Goal: Task Accomplishment & Management: Use online tool/utility

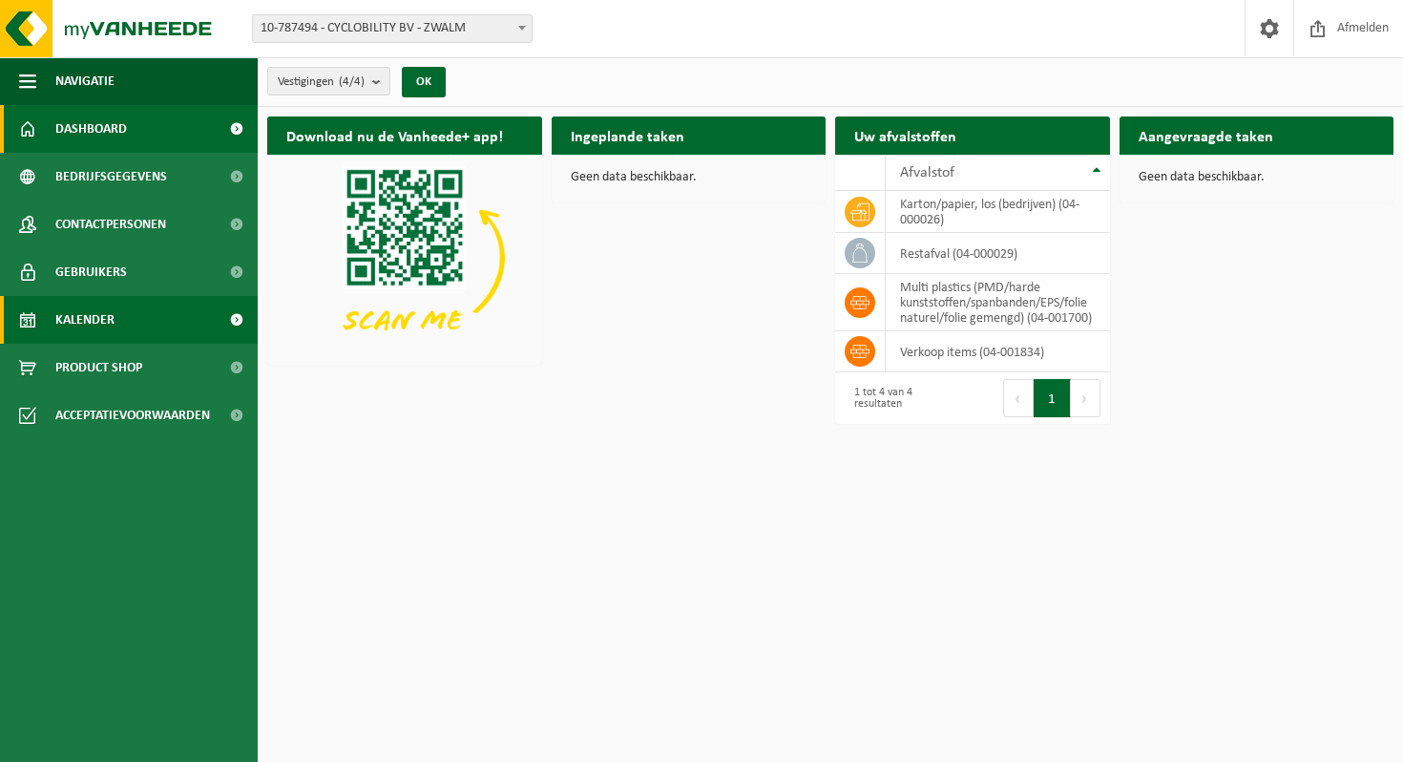
click at [105, 315] on span "Kalender" at bounding box center [84, 320] width 59 height 48
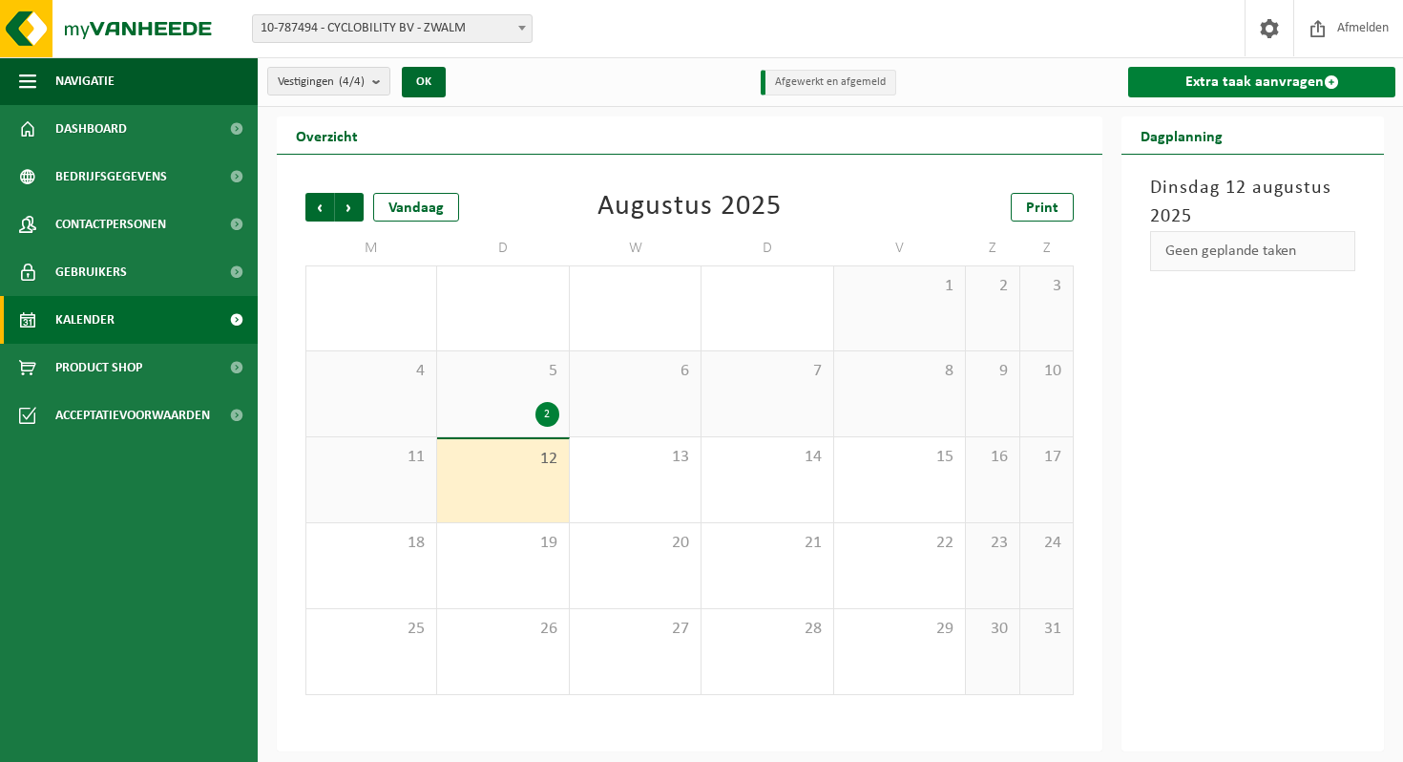
click at [1229, 83] on link "Extra taak aanvragen" at bounding box center [1261, 82] width 267 height 31
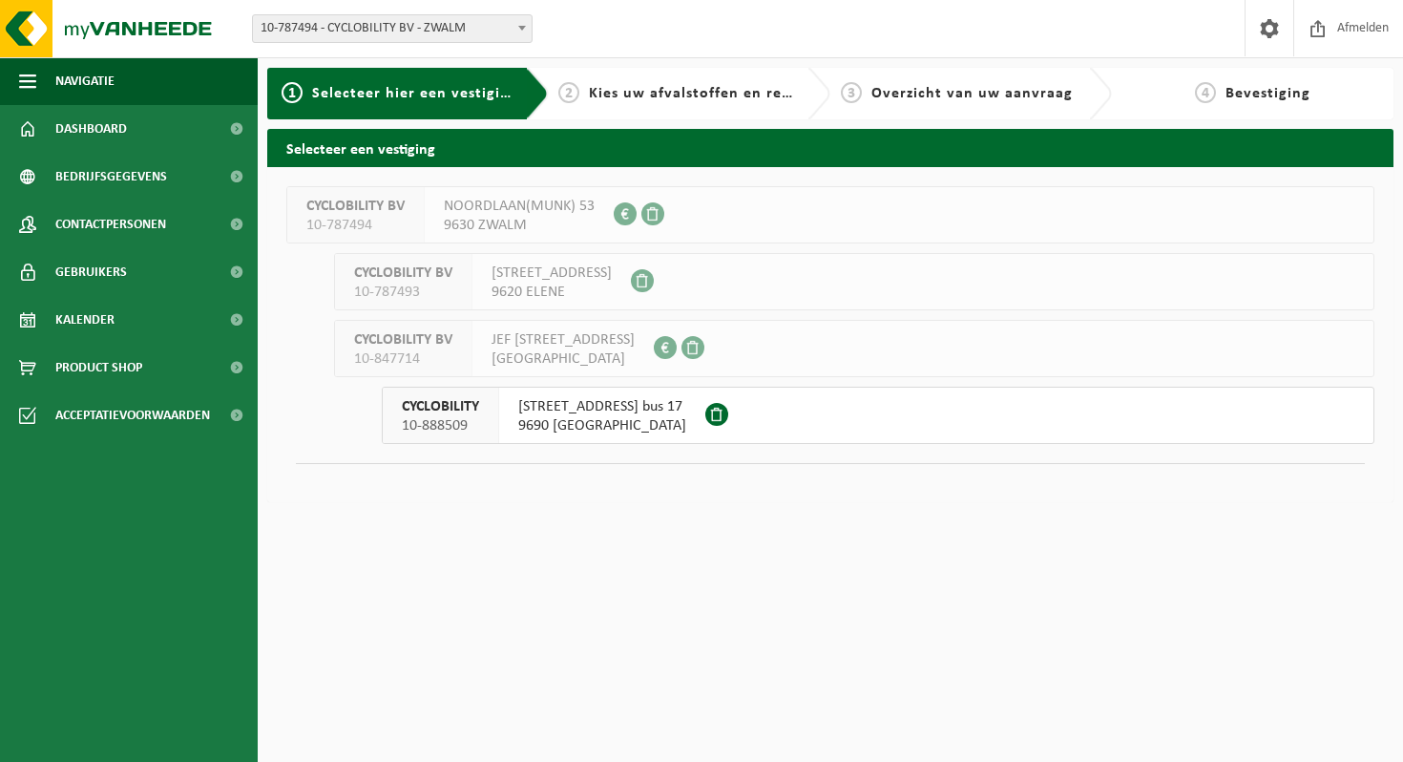
click at [584, 407] on span "OUDENAARDEBAAN 60 bus 17" at bounding box center [602, 406] width 168 height 19
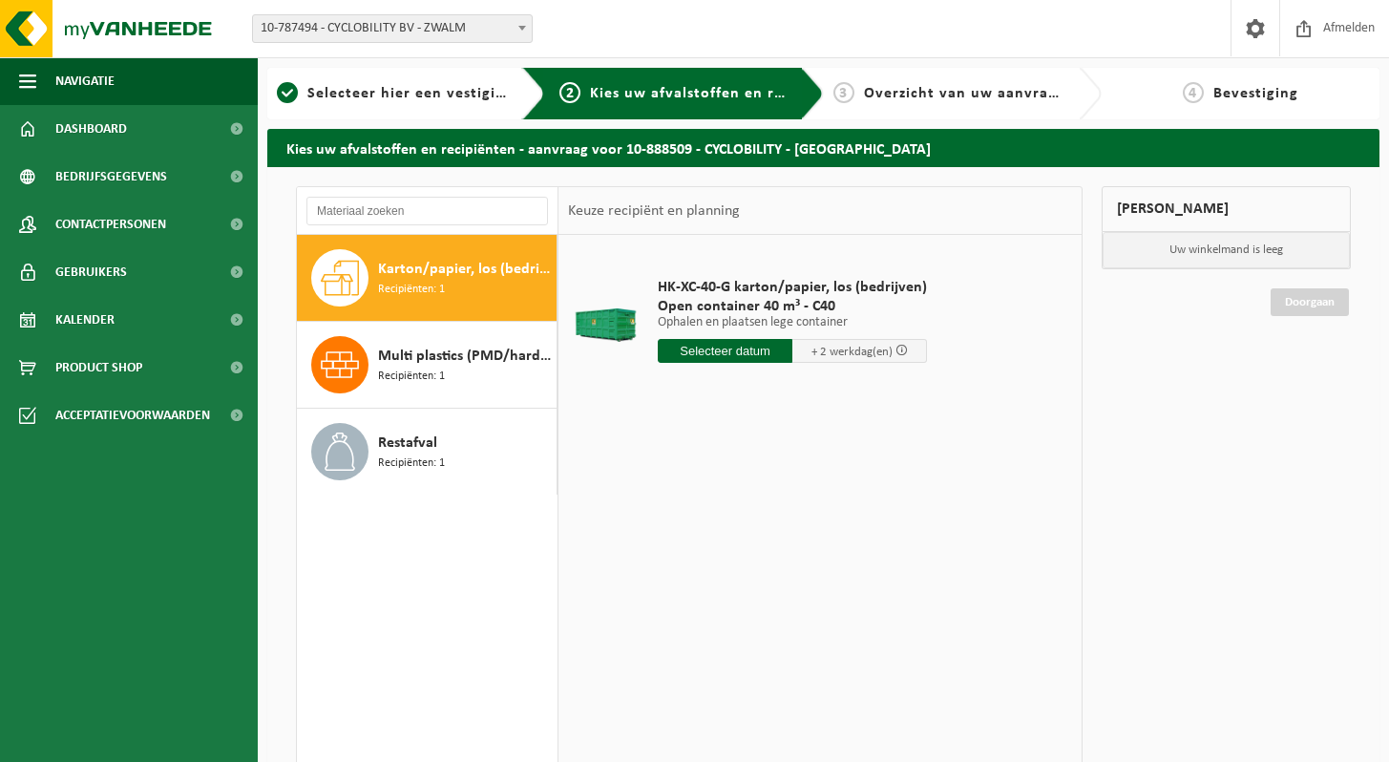
click at [830, 349] on span "+ 2 werkdag(en)" at bounding box center [851, 352] width 81 height 12
click at [734, 353] on input "text" at bounding box center [725, 351] width 135 height 24
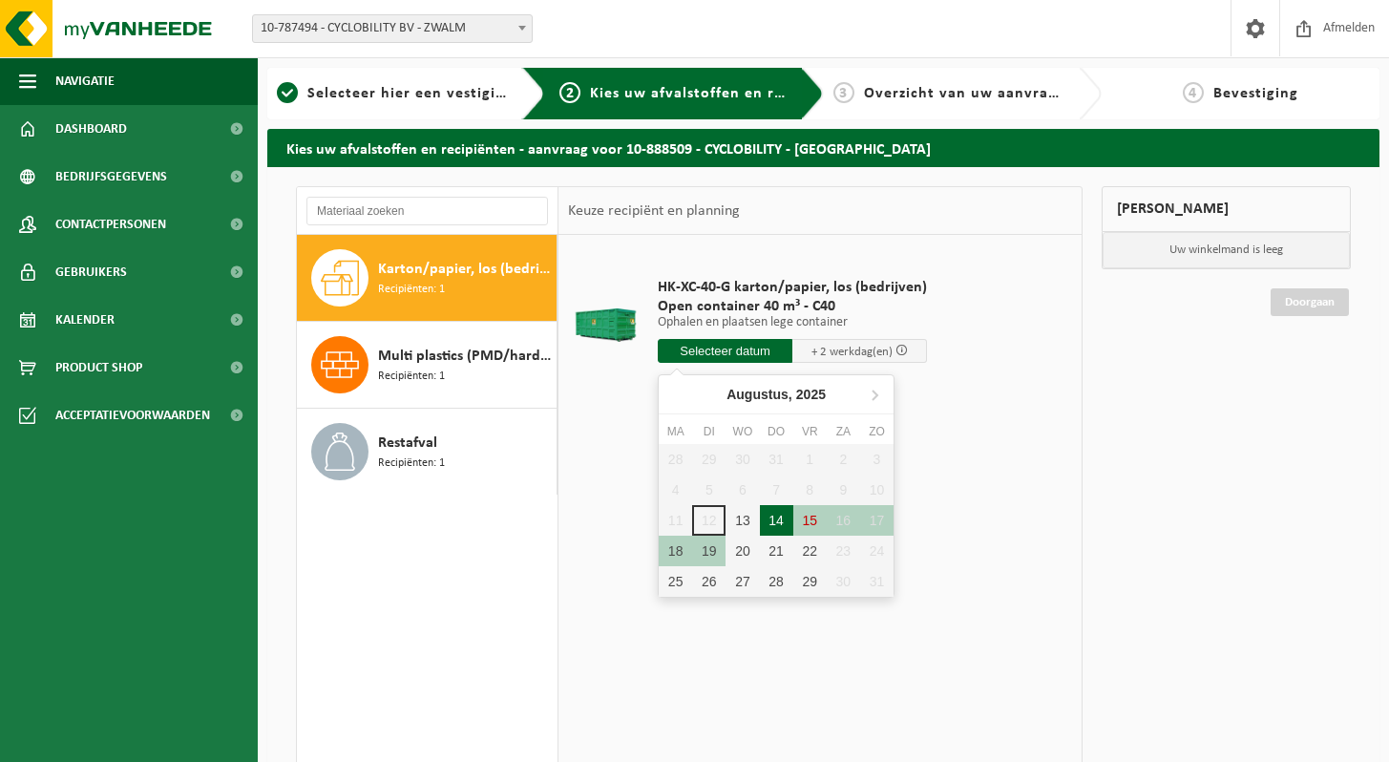
click at [778, 525] on div "14" at bounding box center [776, 520] width 33 height 31
type input "Van 2025-08-14"
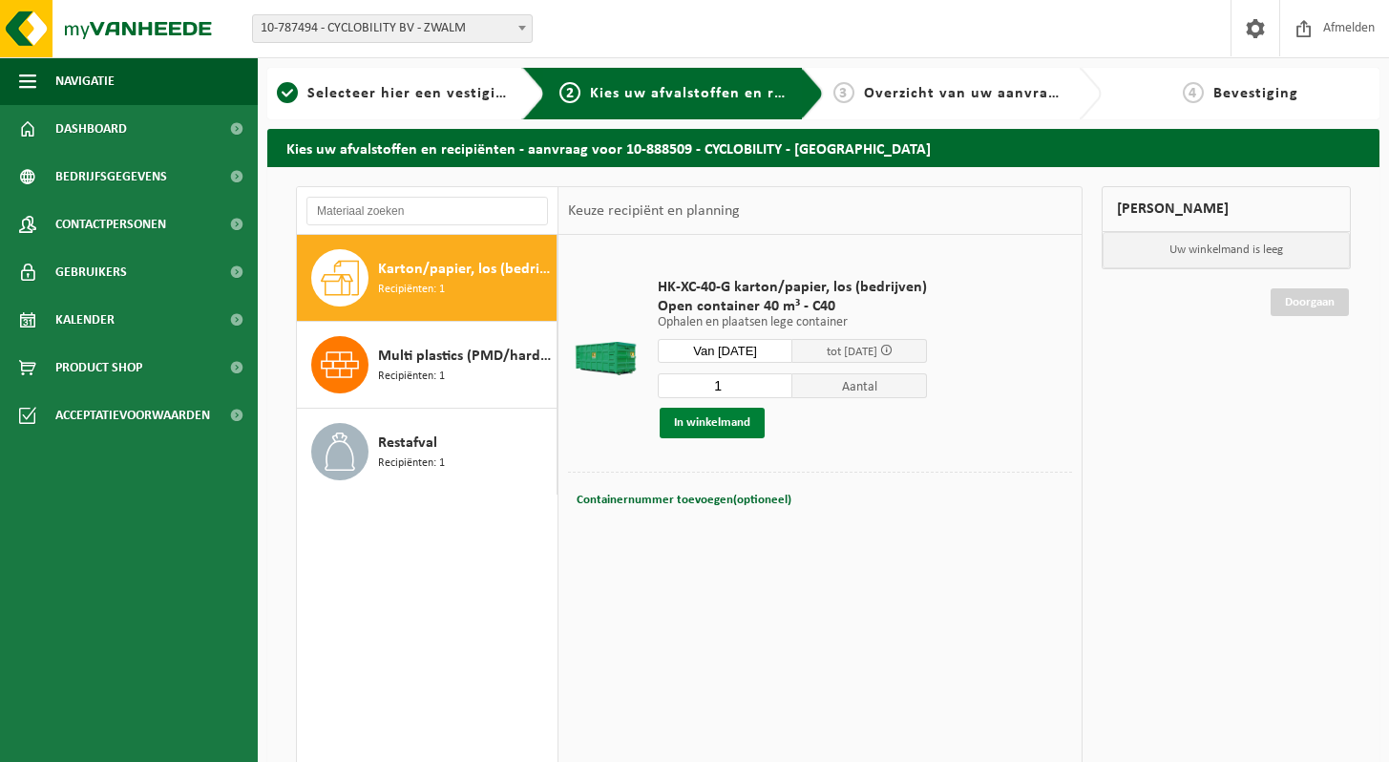
click at [716, 424] on button "In winkelmand" at bounding box center [712, 423] width 105 height 31
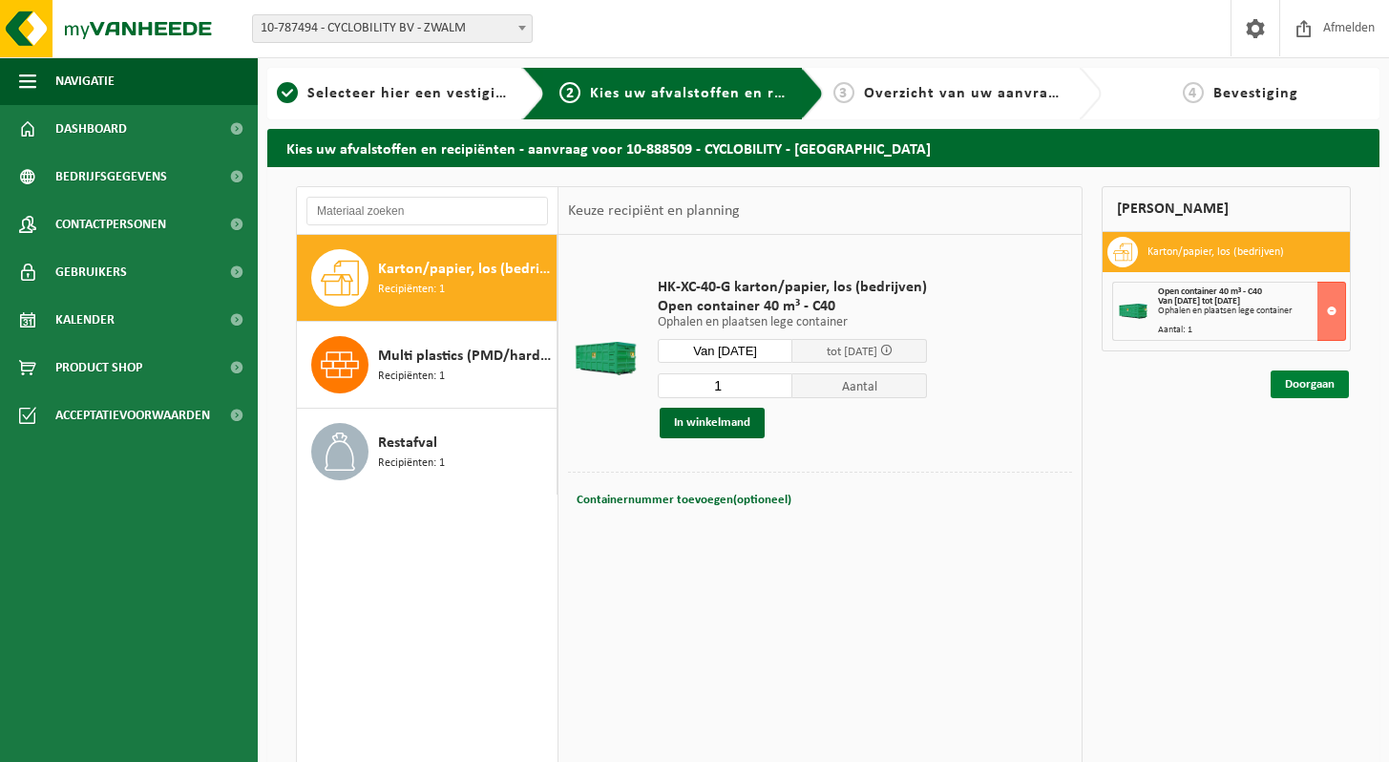
click at [1319, 383] on link "Doorgaan" at bounding box center [1310, 384] width 78 height 28
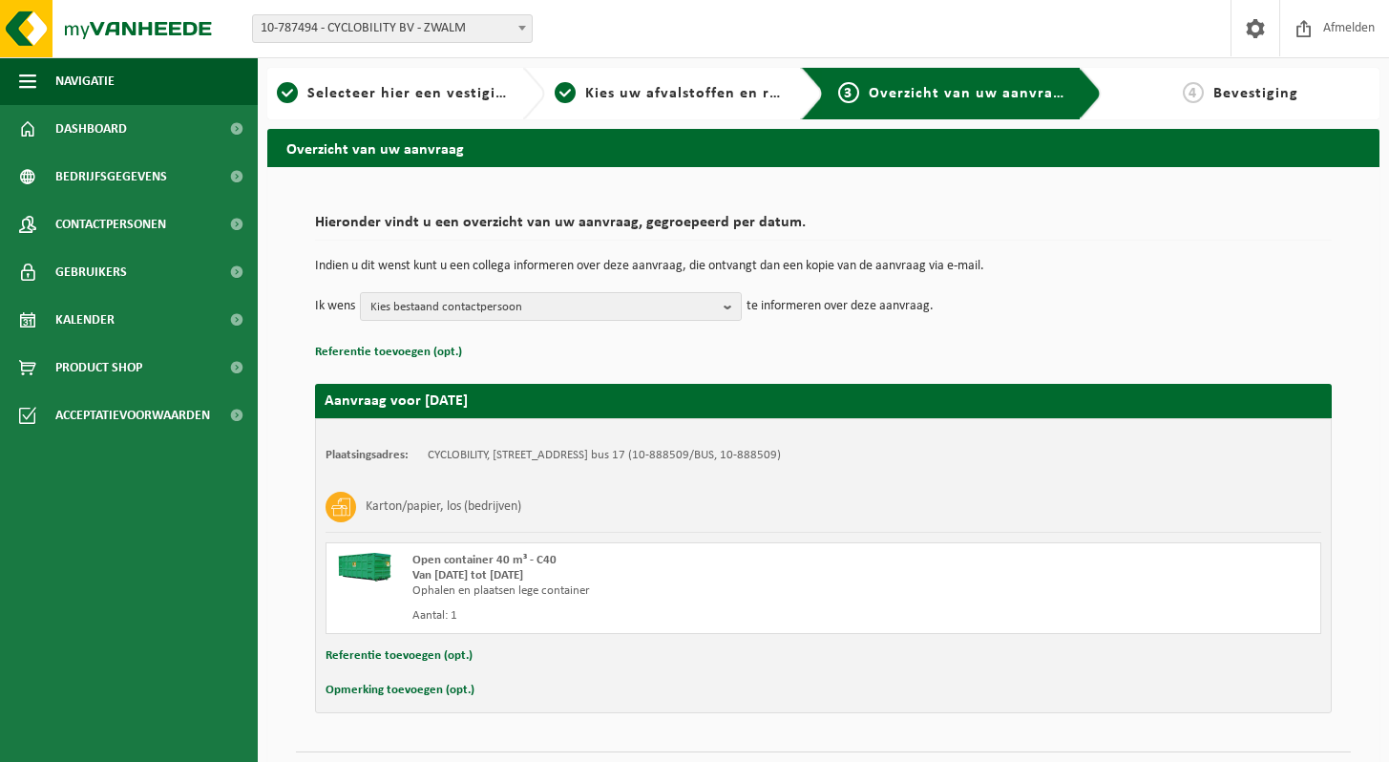
scroll to position [48, 0]
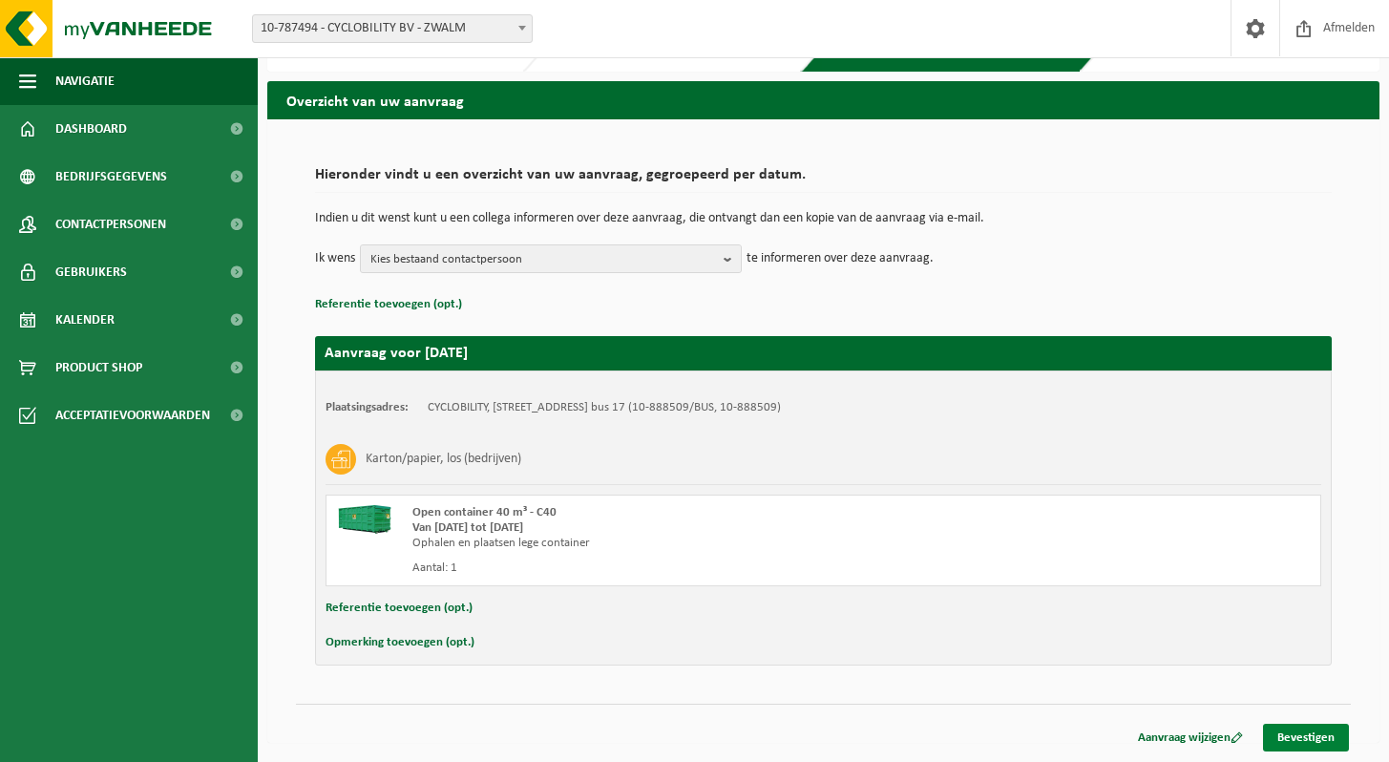
click at [1296, 735] on link "Bevestigen" at bounding box center [1306, 738] width 86 height 28
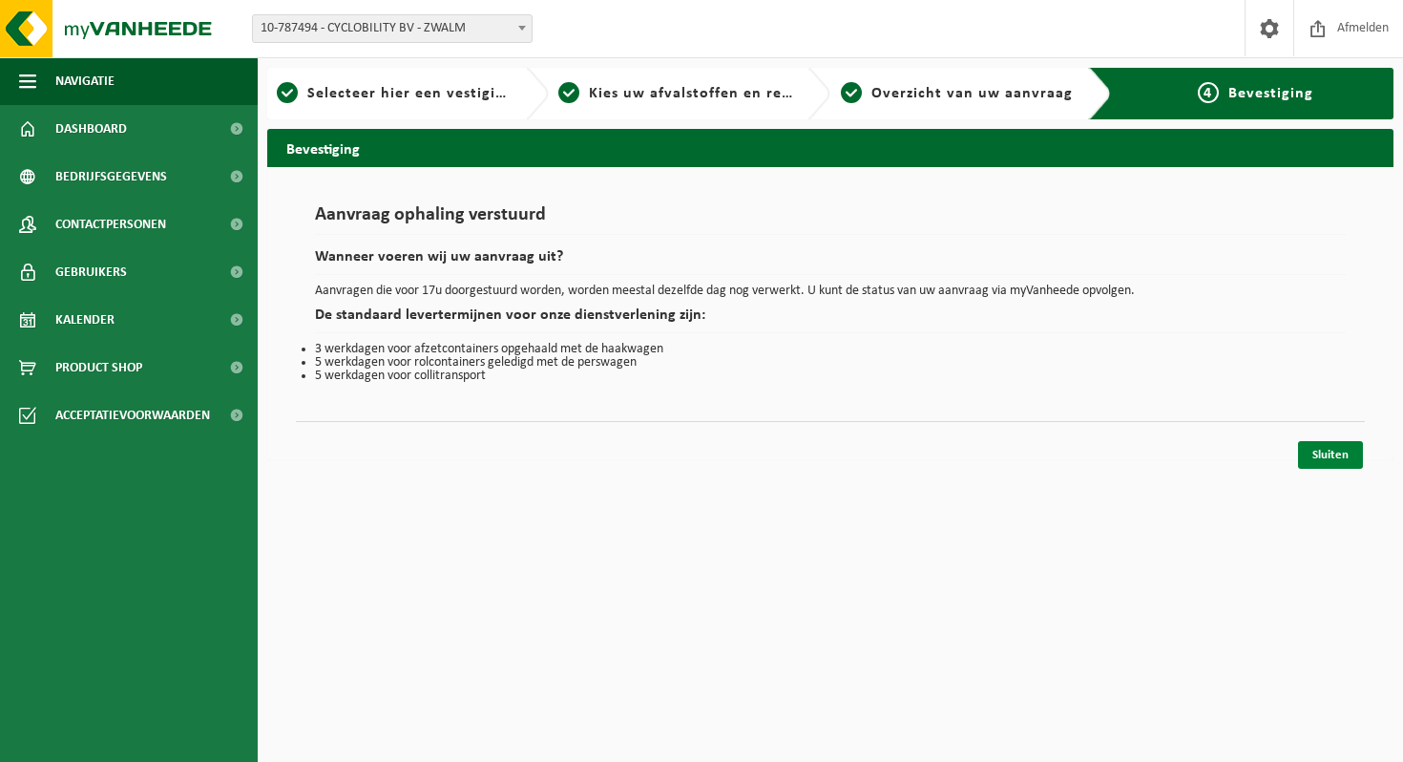
click at [1336, 452] on link "Sluiten" at bounding box center [1330, 455] width 65 height 28
